Goal: Task Accomplishment & Management: Use online tool/utility

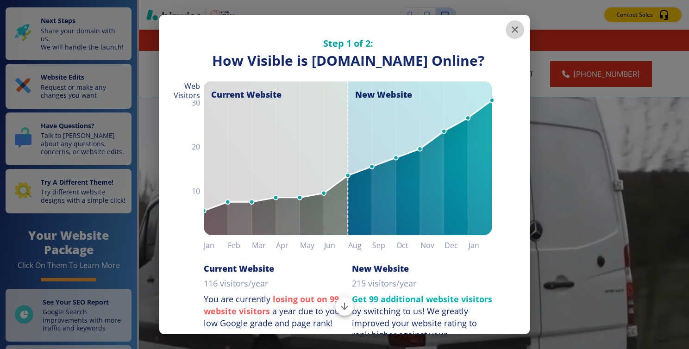
click at [509, 27] on icon "button" at bounding box center [514, 29] width 11 height 11
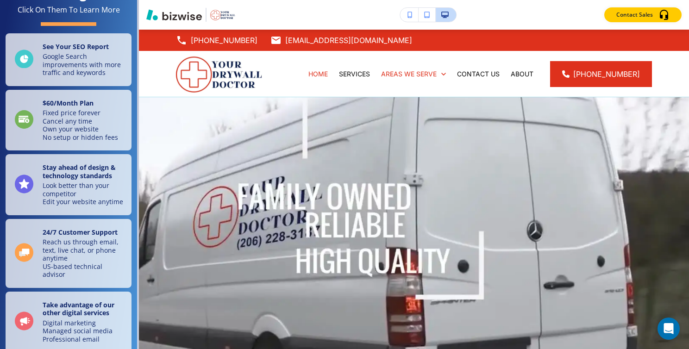
scroll to position [298, 0]
